Goal: Information Seeking & Learning: Understand process/instructions

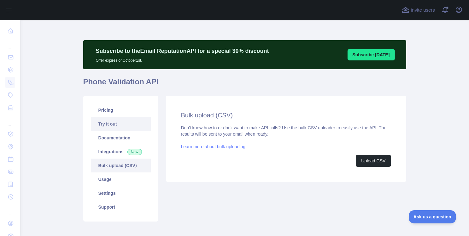
click at [107, 123] on link "Try it out" at bounding box center [121, 124] width 60 height 14
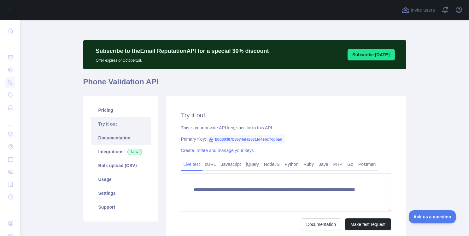
click at [108, 136] on link "Documentation" at bounding box center [121, 138] width 60 height 14
click at [115, 178] on link "Usage" at bounding box center [121, 180] width 60 height 14
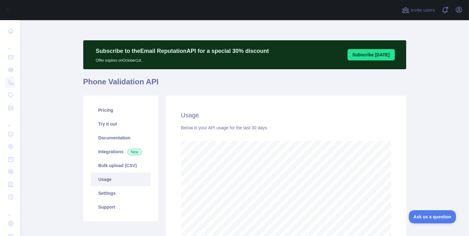
scroll to position [38, 0]
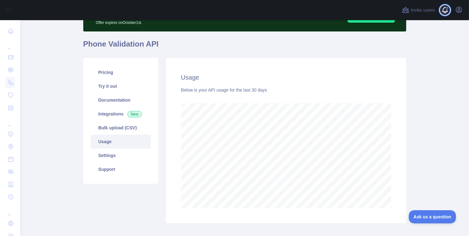
click at [445, 11] on span at bounding box center [447, 10] width 13 height 20
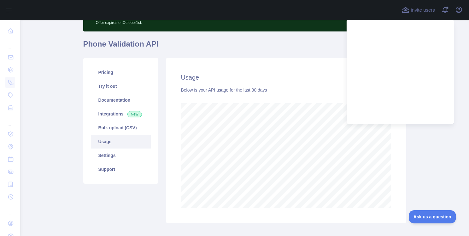
click at [423, 144] on main "Subscribe to the Email Reputation API for a special 30 % discount Offer expires…" at bounding box center [244, 128] width 449 height 216
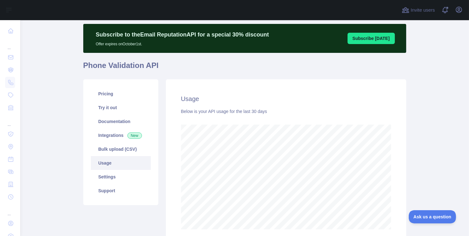
scroll to position [0, 0]
